Goal: Navigation & Orientation: Understand site structure

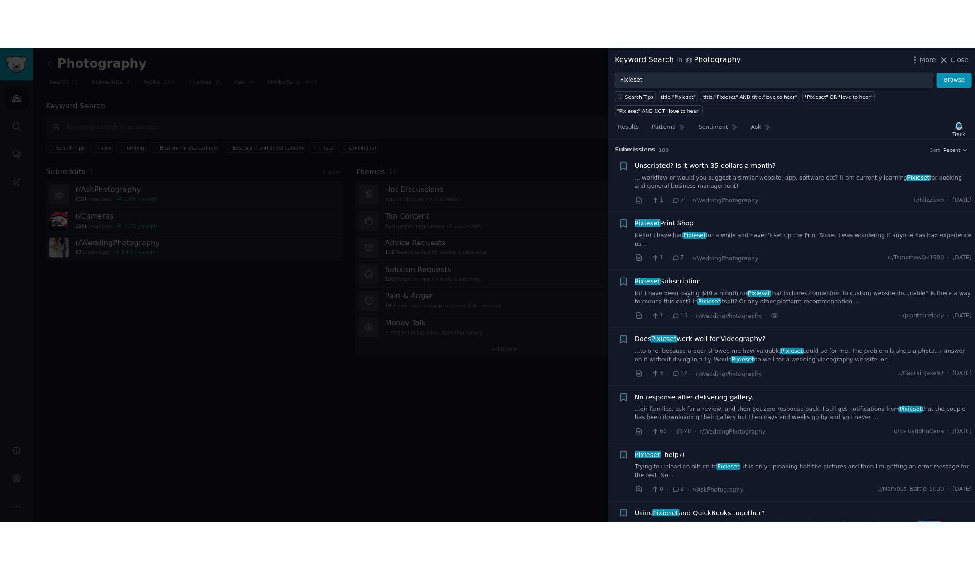
scroll to position [1897, 0]
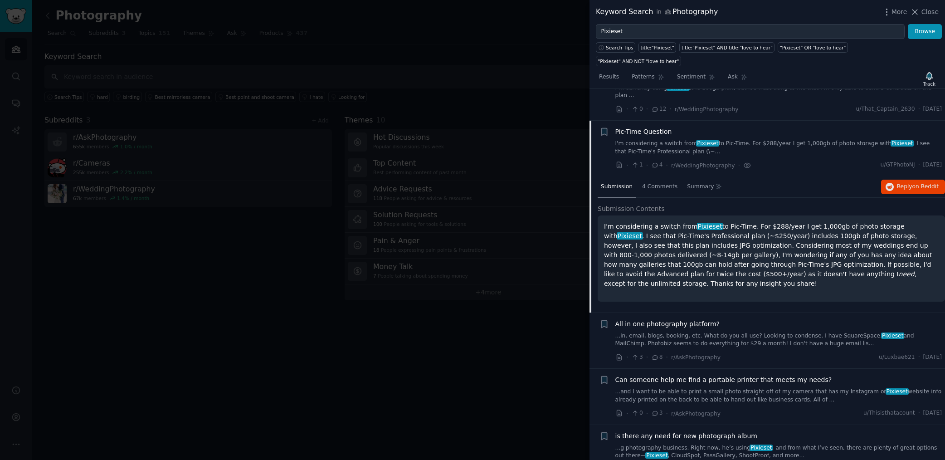
click at [556, 152] on div at bounding box center [472, 230] width 945 height 460
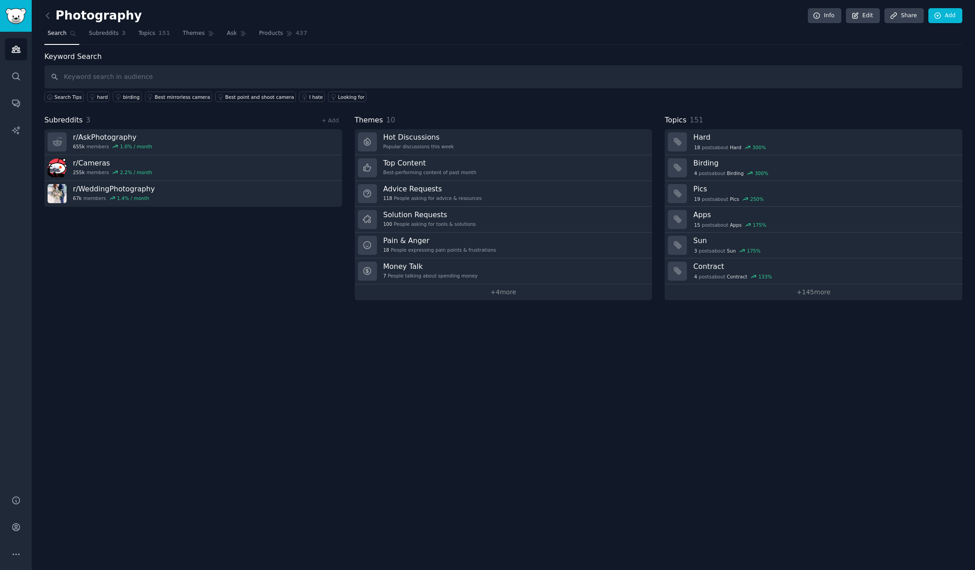
click at [503, 436] on div "Photography Info Edit Share Add Search Subreddits 3 Topics 151 Themes Ask Produ…" at bounding box center [504, 285] width 944 height 570
click at [625, 425] on div "Photography Info Edit Share Add Search Subreddits 3 Topics 151 Themes Ask Produ…" at bounding box center [504, 285] width 944 height 570
click at [499, 291] on link "+ 4 more" at bounding box center [504, 292] width 298 height 16
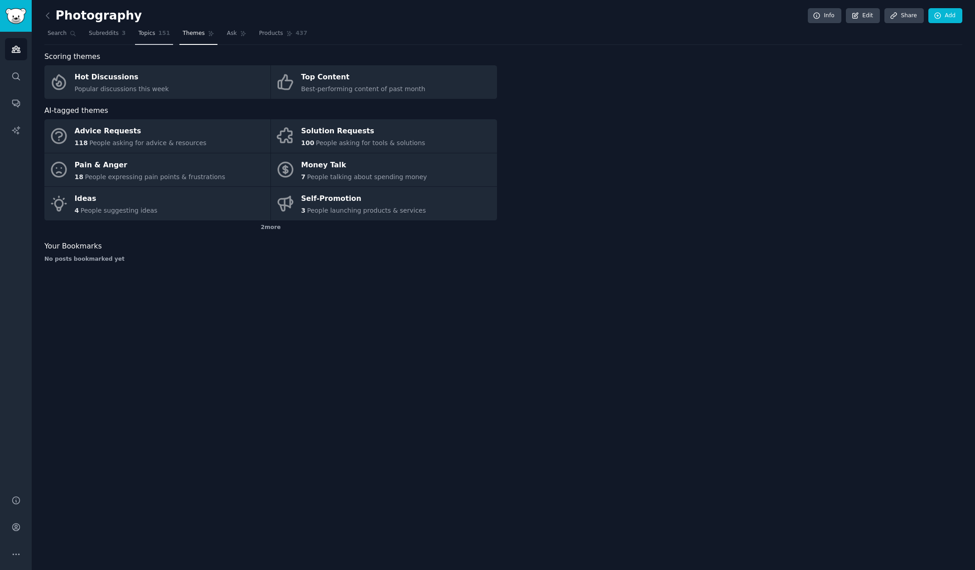
click at [144, 39] on link "Topics 151" at bounding box center [154, 35] width 38 height 19
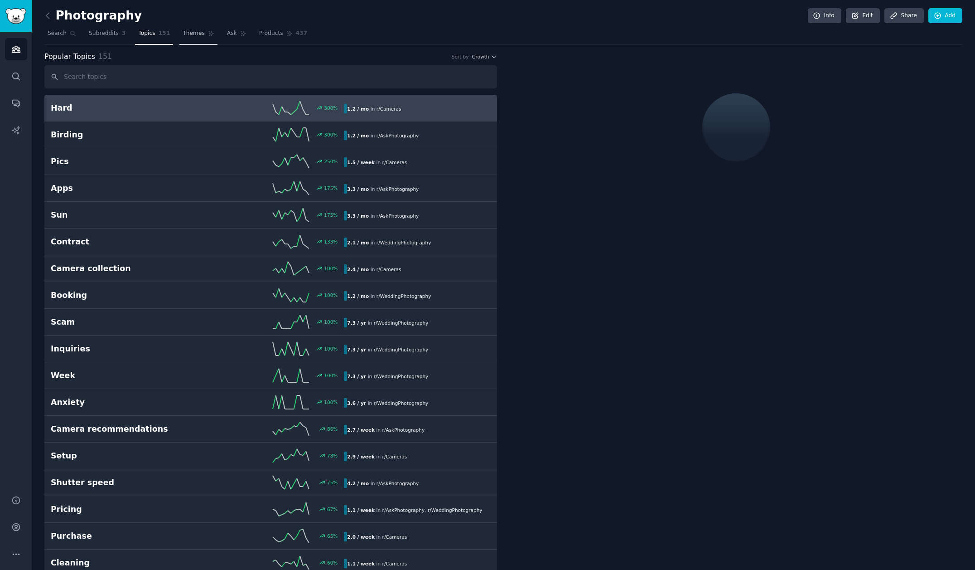
click at [199, 34] on span "Themes" at bounding box center [194, 33] width 22 height 8
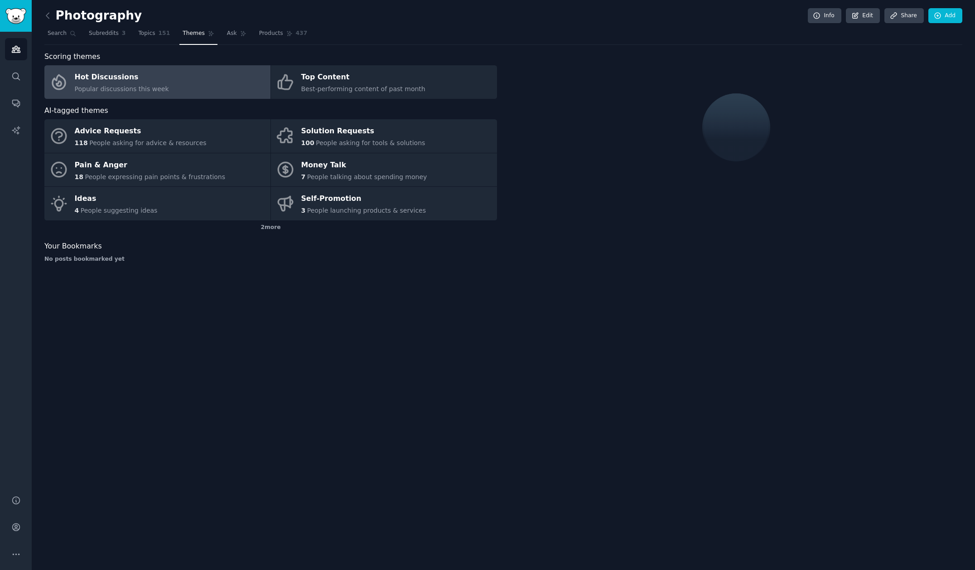
click at [184, 35] on span "Themes" at bounding box center [194, 33] width 22 height 8
